Goal: Transaction & Acquisition: Purchase product/service

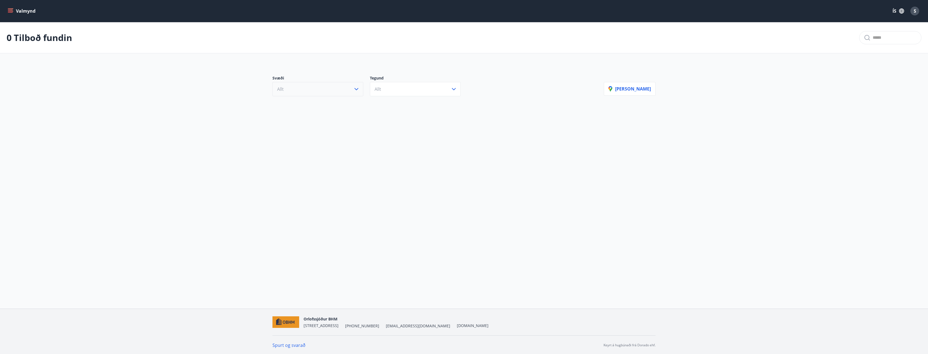
click at [320, 93] on button "Allt" at bounding box center [317, 89] width 91 height 14
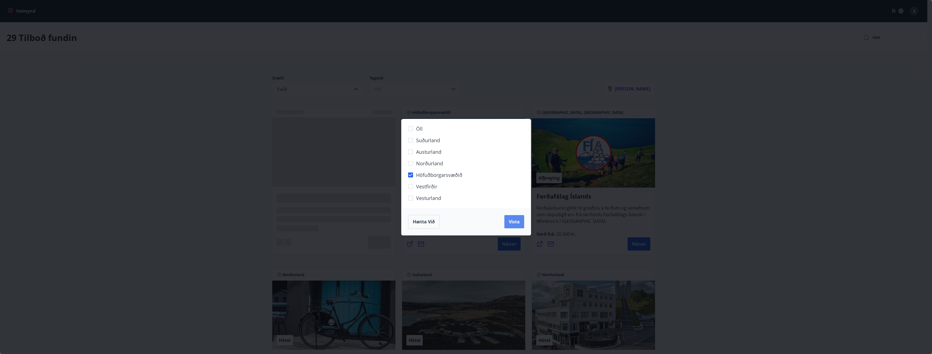
click at [524, 224] on button "Vista" at bounding box center [514, 221] width 20 height 13
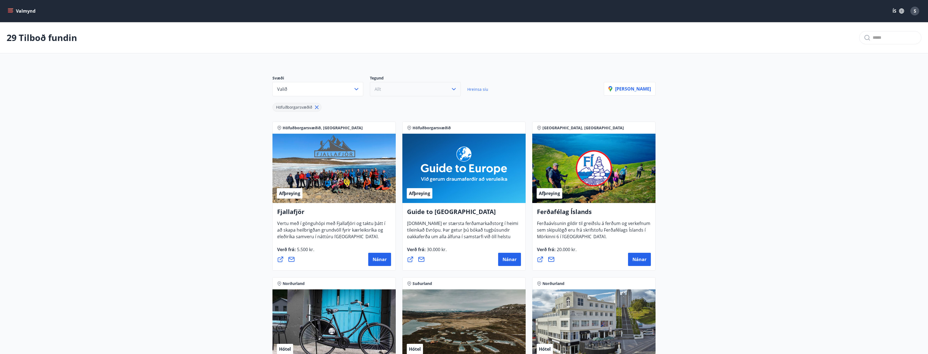
click at [418, 93] on button "Allt" at bounding box center [415, 89] width 91 height 14
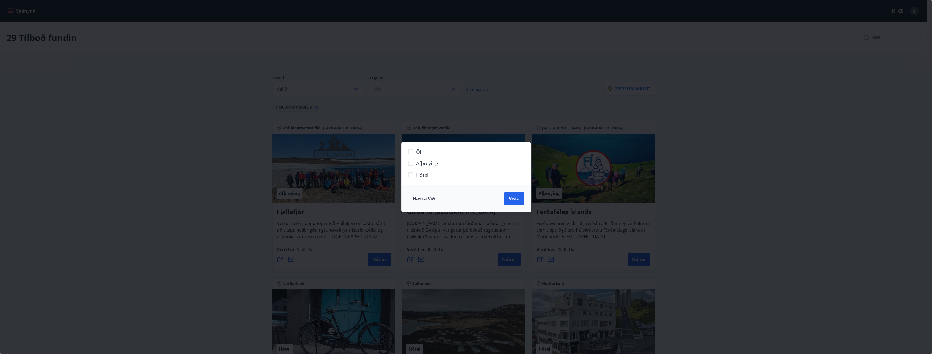
click at [418, 176] on span "Hótel" at bounding box center [422, 174] width 12 height 7
click at [518, 196] on span "Vista" at bounding box center [514, 199] width 11 height 6
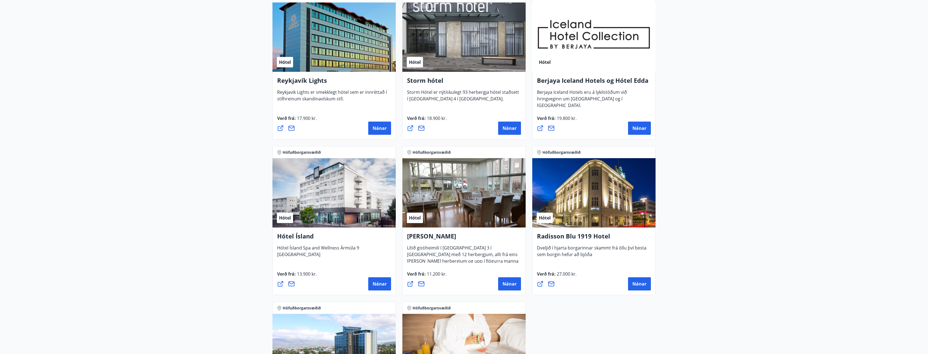
scroll to position [19, 0]
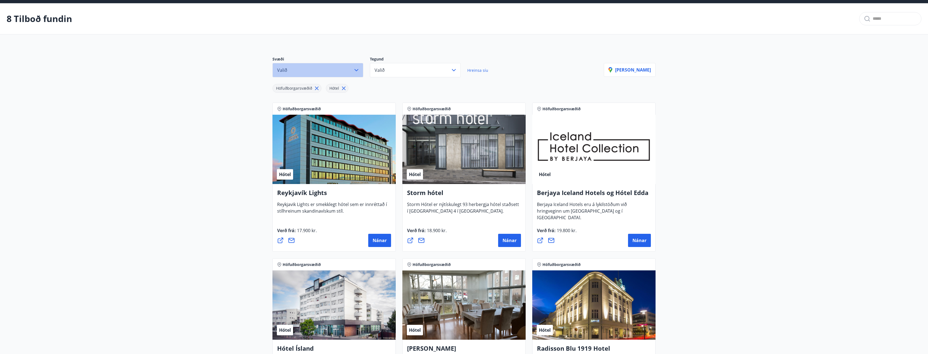
click at [358, 73] on icon "button" at bounding box center [356, 70] width 7 height 7
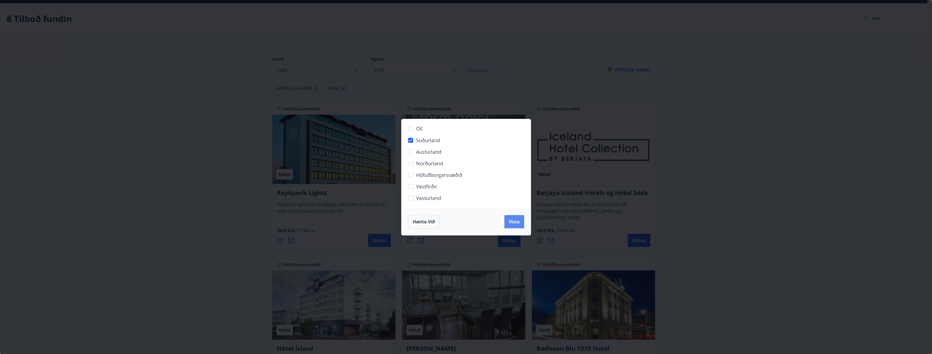
click at [511, 223] on span "Vista" at bounding box center [514, 222] width 11 height 6
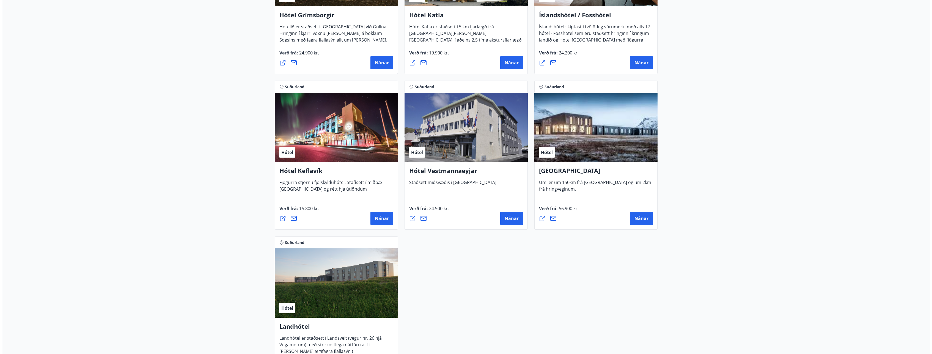
scroll to position [187, 0]
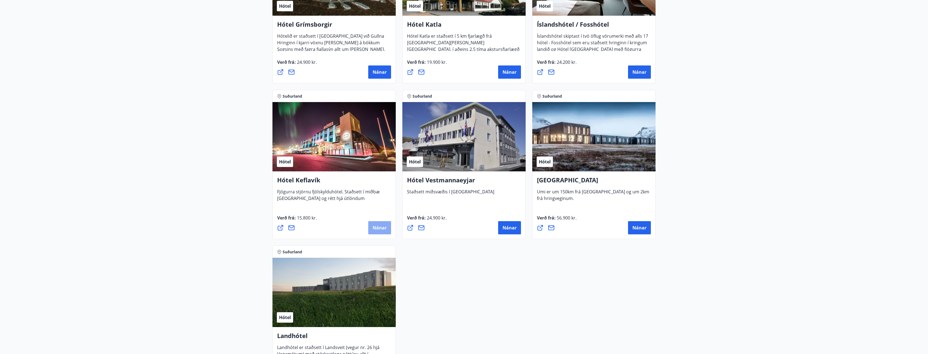
click at [378, 230] on span "Nánar" at bounding box center [379, 228] width 14 height 6
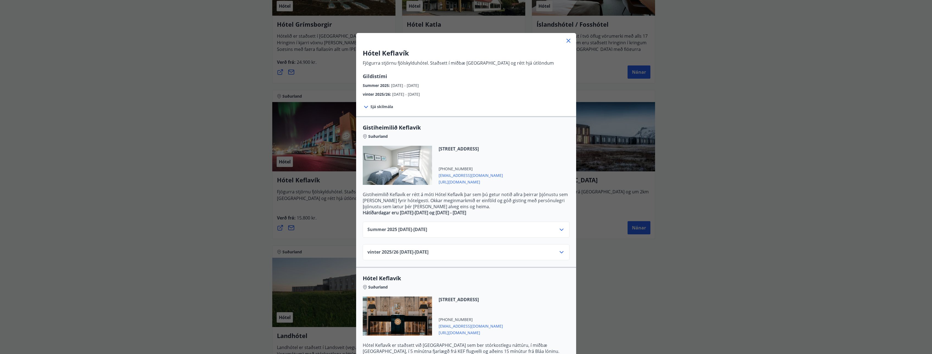
click at [559, 231] on icon at bounding box center [561, 229] width 7 height 7
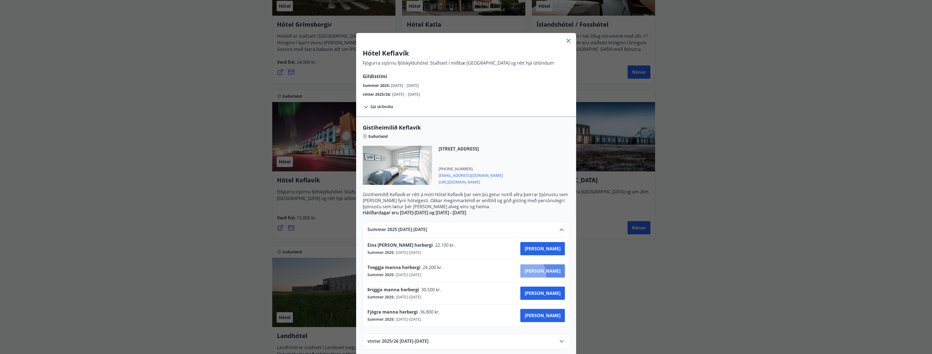
click at [546, 275] on button "[PERSON_NAME]" at bounding box center [542, 270] width 45 height 13
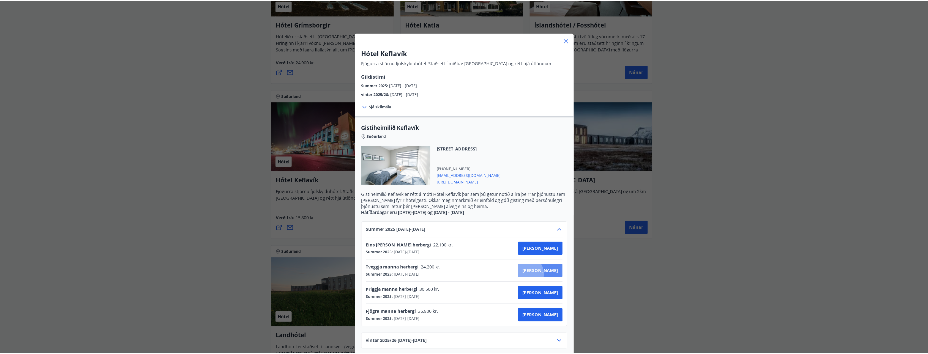
scroll to position [1, 0]
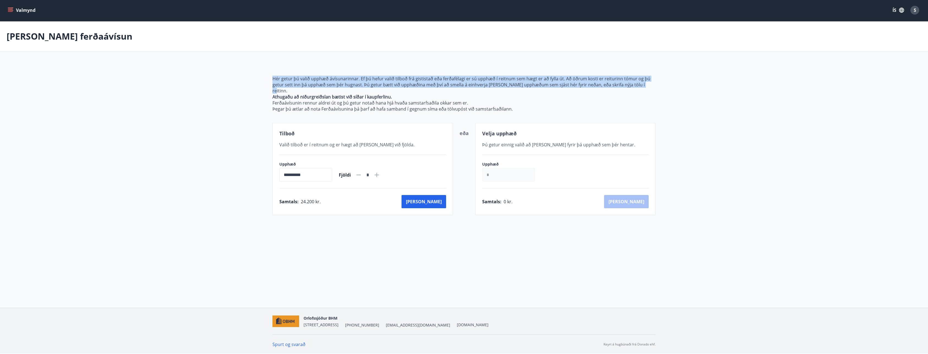
drag, startPoint x: 272, startPoint y: 79, endPoint x: 648, endPoint y: 83, distance: 376.3
click at [648, 83] on div "**********" at bounding box center [464, 138] width 396 height 153
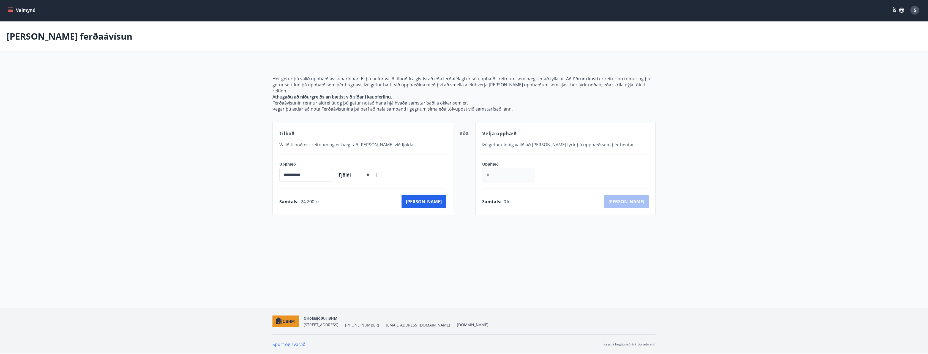
click at [244, 160] on main "**********" at bounding box center [464, 118] width 928 height 194
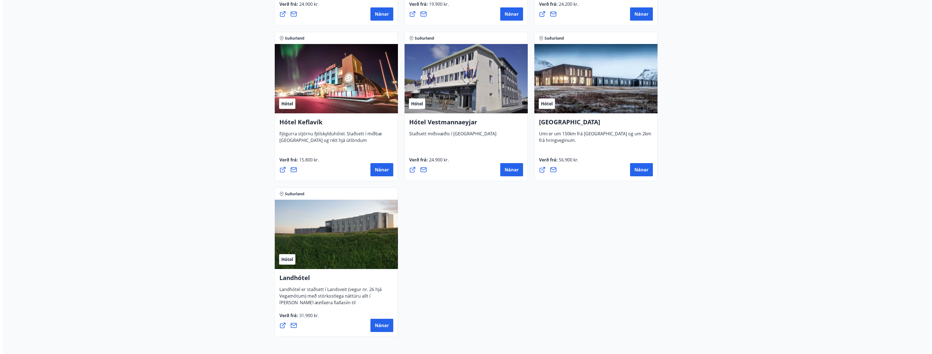
scroll to position [253, 0]
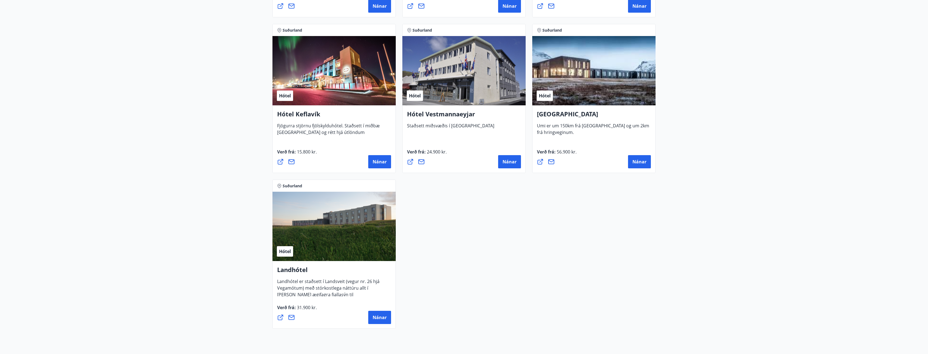
click at [308, 134] on span "Fjögurra stjörnu fjölskylduhótel. Staðsett í miðbæ [GEOGRAPHIC_DATA] og rétt hj…" at bounding box center [328, 131] width 103 height 17
click at [291, 96] on div "Hótel" at bounding box center [285, 95] width 16 height 10
click at [374, 163] on span "Nánar" at bounding box center [379, 162] width 14 height 6
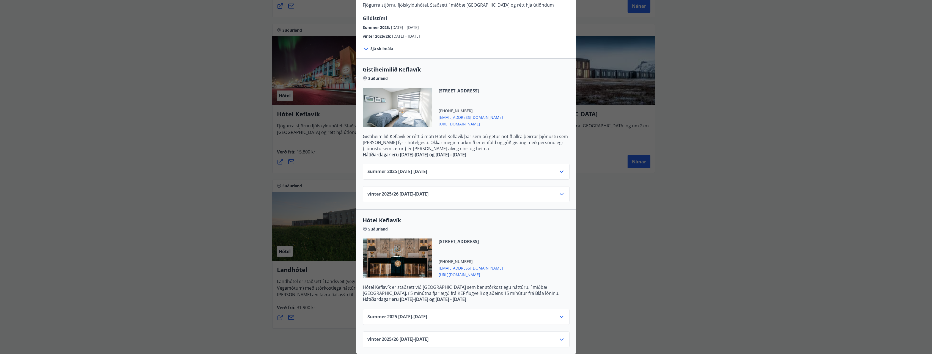
scroll to position [63, 0]
click at [506, 314] on div "Summer [PHONE_NUMBER][DATE] - [DATE]" at bounding box center [465, 319] width 197 height 11
click at [558, 314] on icon at bounding box center [561, 317] width 7 height 7
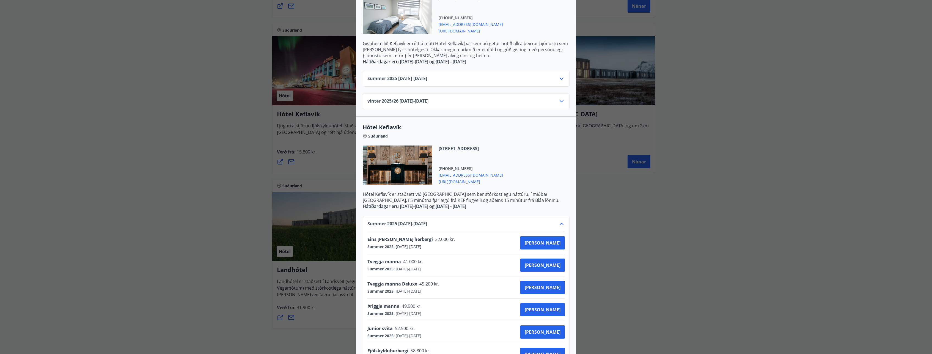
scroll to position [196, 0]
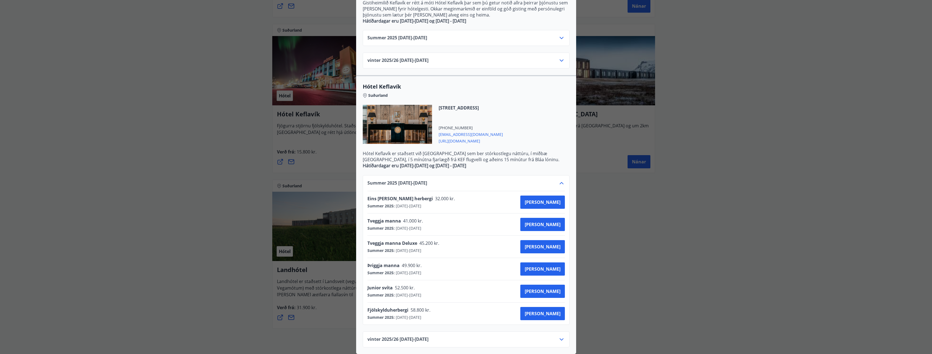
click at [561, 180] on icon at bounding box center [561, 183] width 7 height 7
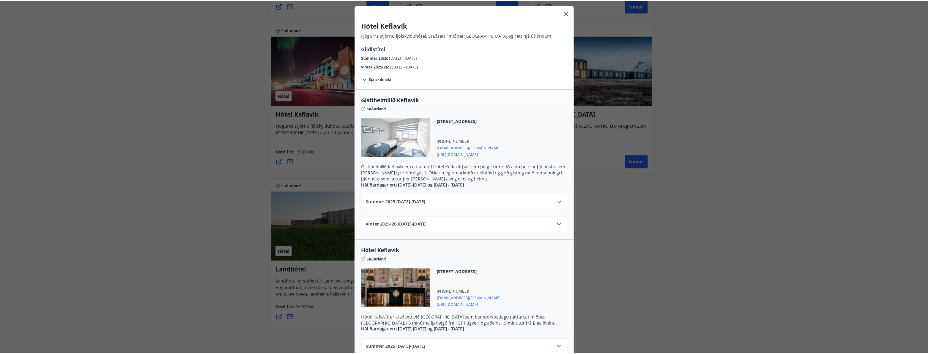
scroll to position [0, 0]
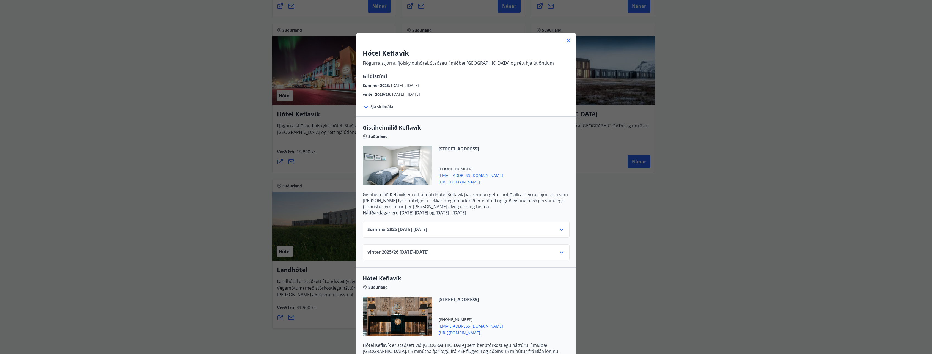
click at [567, 41] on icon at bounding box center [569, 41] width 4 height 4
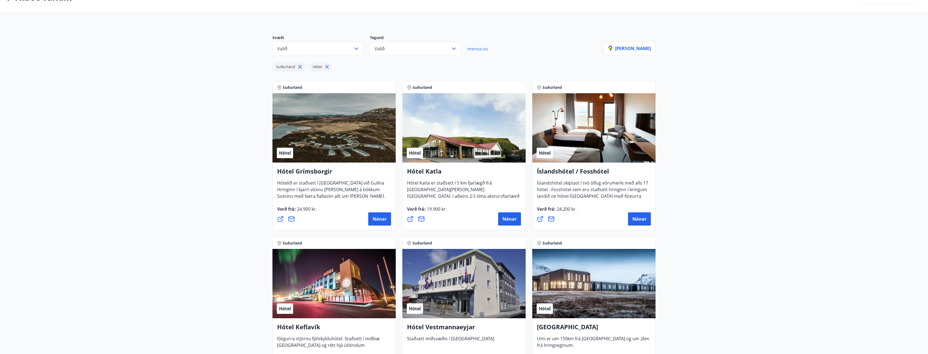
scroll to position [29, 0]
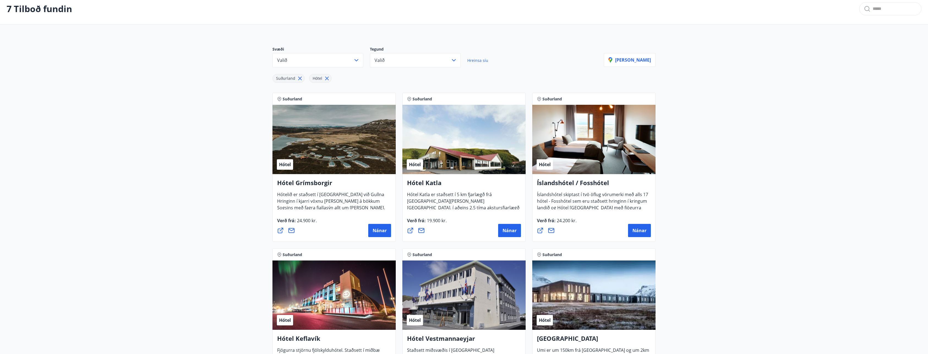
click at [206, 179] on main "7 Tilboð fundin Svæði Valið Tegund Valið Hreinsa síu Suðurland Hótel [PERSON_NA…" at bounding box center [464, 274] width 928 height 563
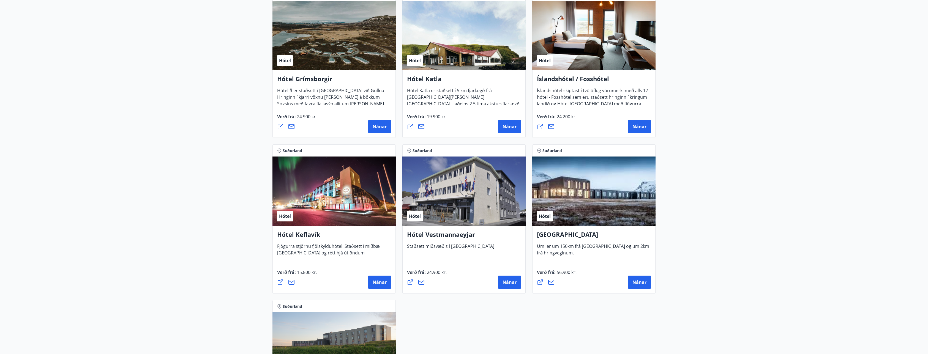
scroll to position [113, 0]
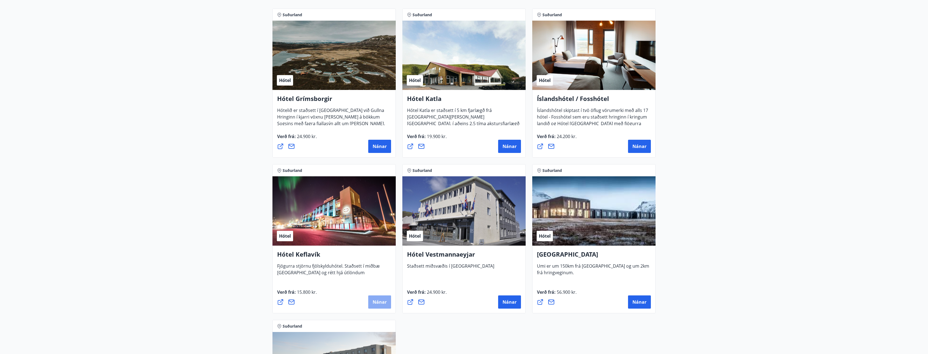
click at [379, 303] on span "Nánar" at bounding box center [379, 302] width 14 height 6
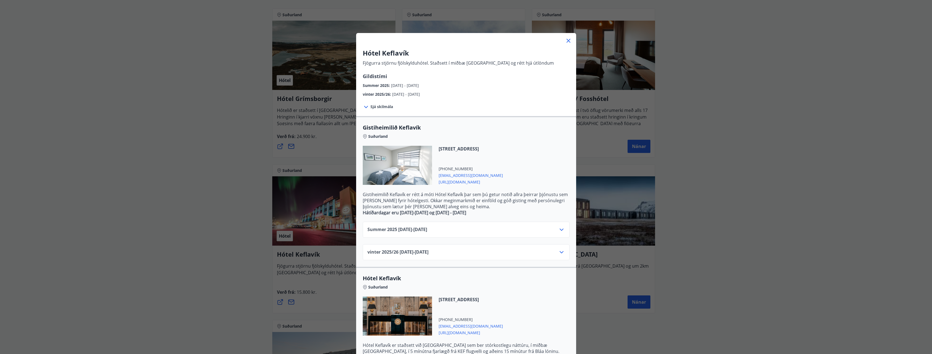
click at [442, 183] on span "[URL][DOMAIN_NAME]" at bounding box center [471, 181] width 64 height 7
click at [455, 183] on span "[URL][DOMAIN_NAME]" at bounding box center [471, 181] width 64 height 7
click at [565, 44] on icon at bounding box center [568, 40] width 7 height 7
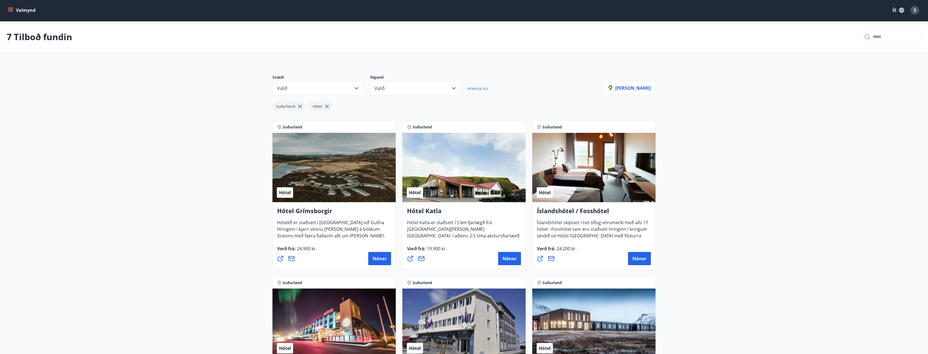
scroll to position [0, 0]
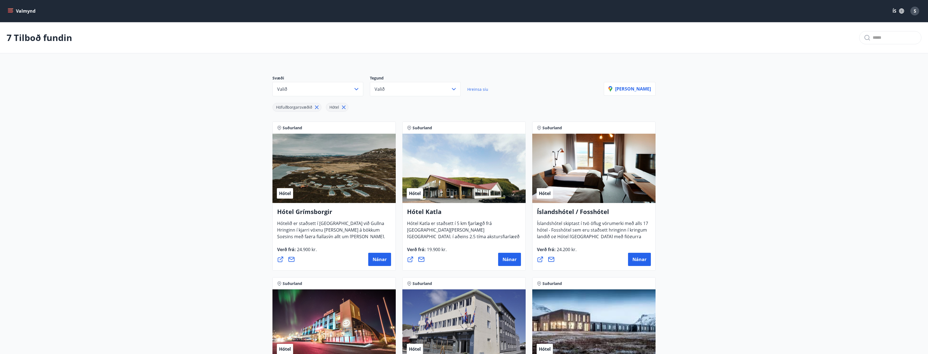
scroll to position [19, 0]
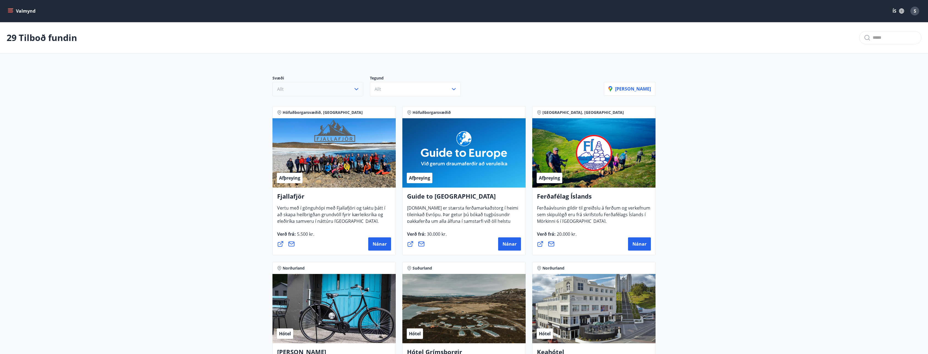
click at [308, 91] on button "Allt" at bounding box center [317, 89] width 91 height 14
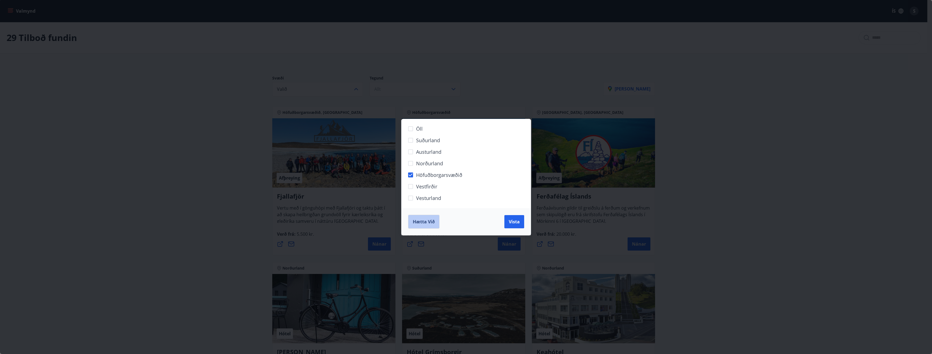
click at [425, 227] on button "Hætta við" at bounding box center [423, 222] width 31 height 14
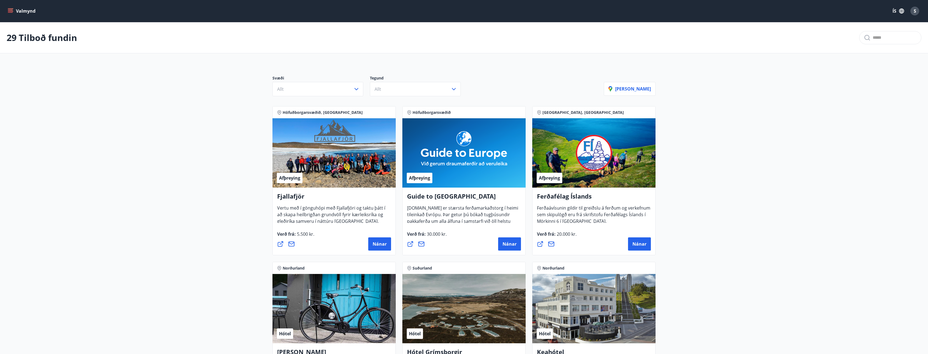
click at [386, 92] on button "Allt" at bounding box center [415, 89] width 91 height 14
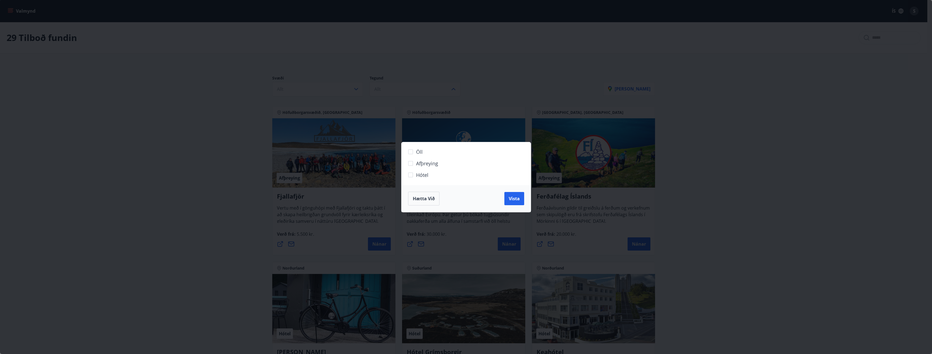
click at [424, 177] on span "Hótel" at bounding box center [422, 174] width 12 height 7
click at [518, 198] on span "Vista" at bounding box center [514, 199] width 11 height 6
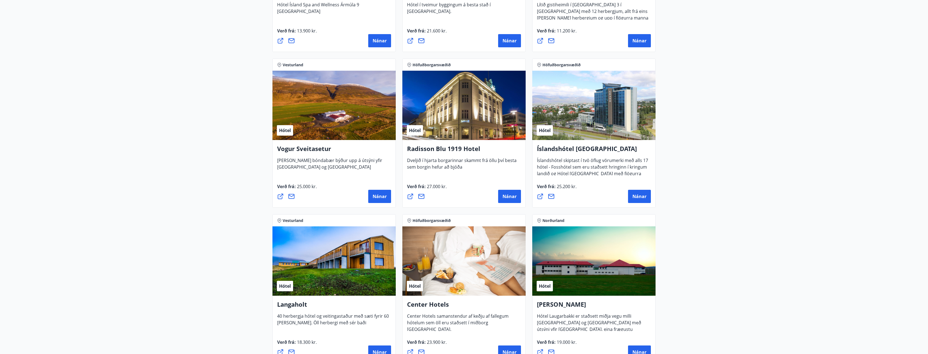
scroll to position [842, 0]
click at [507, 194] on span "Nánar" at bounding box center [509, 196] width 14 height 6
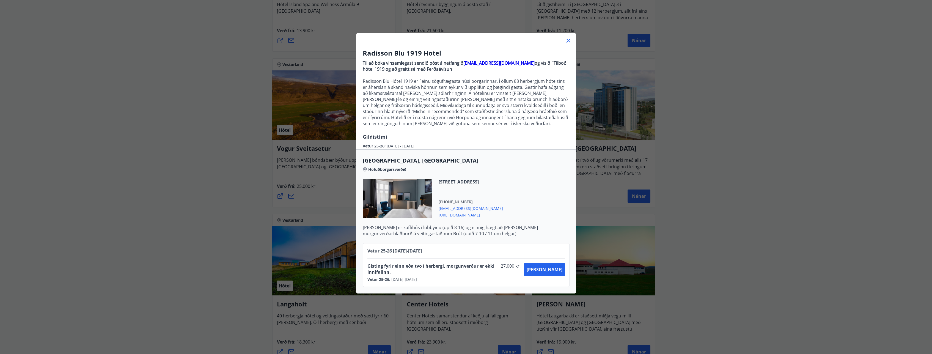
click at [567, 42] on icon at bounding box center [568, 40] width 7 height 7
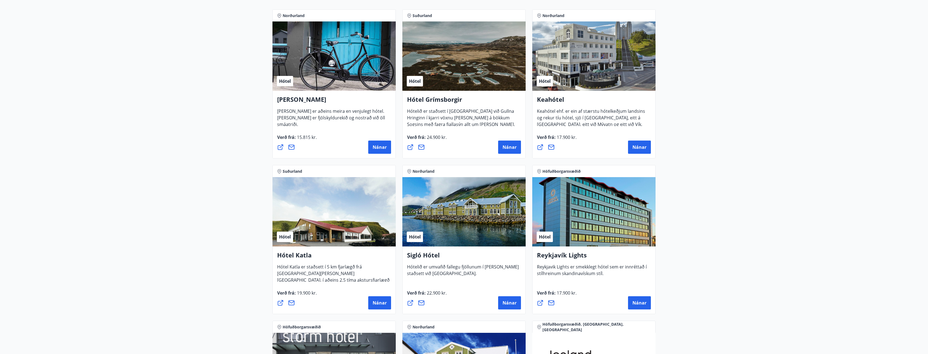
scroll to position [0, 0]
